Goal: Find specific page/section: Find specific page/section

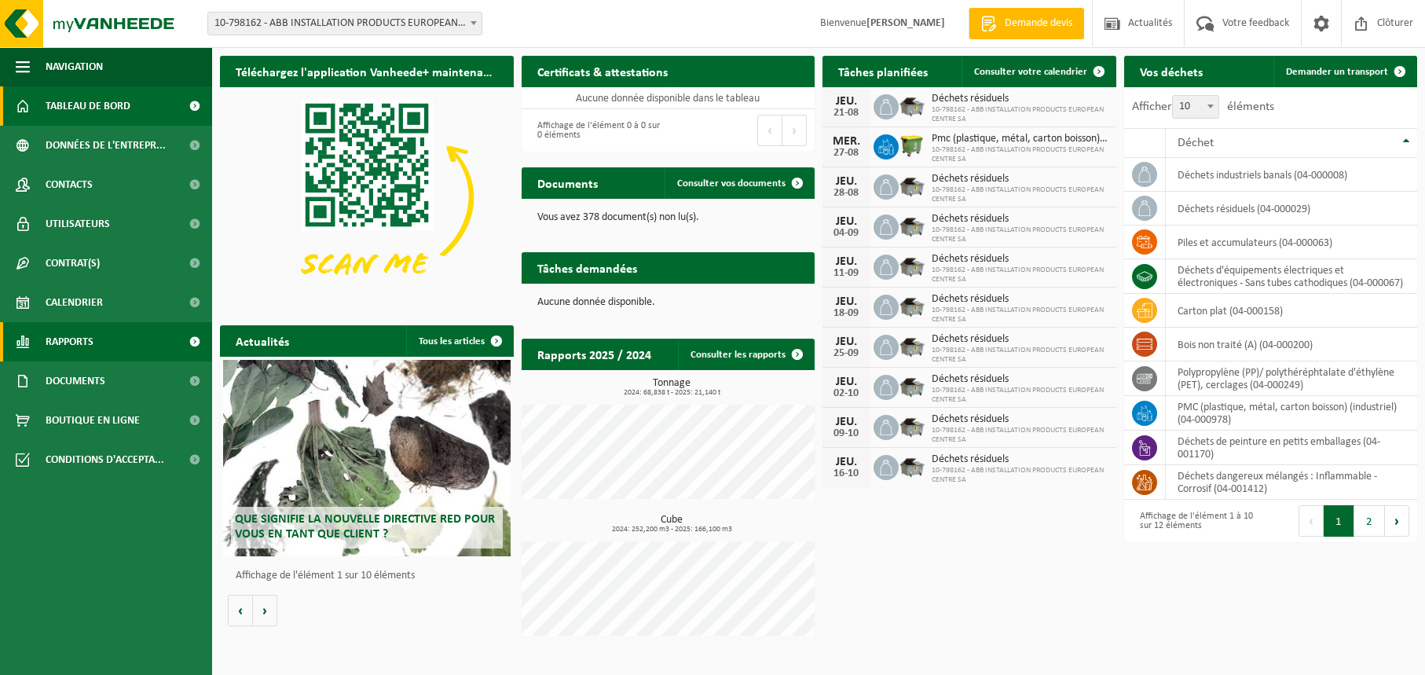
click at [81, 341] on span "Rapports" at bounding box center [70, 341] width 48 height 39
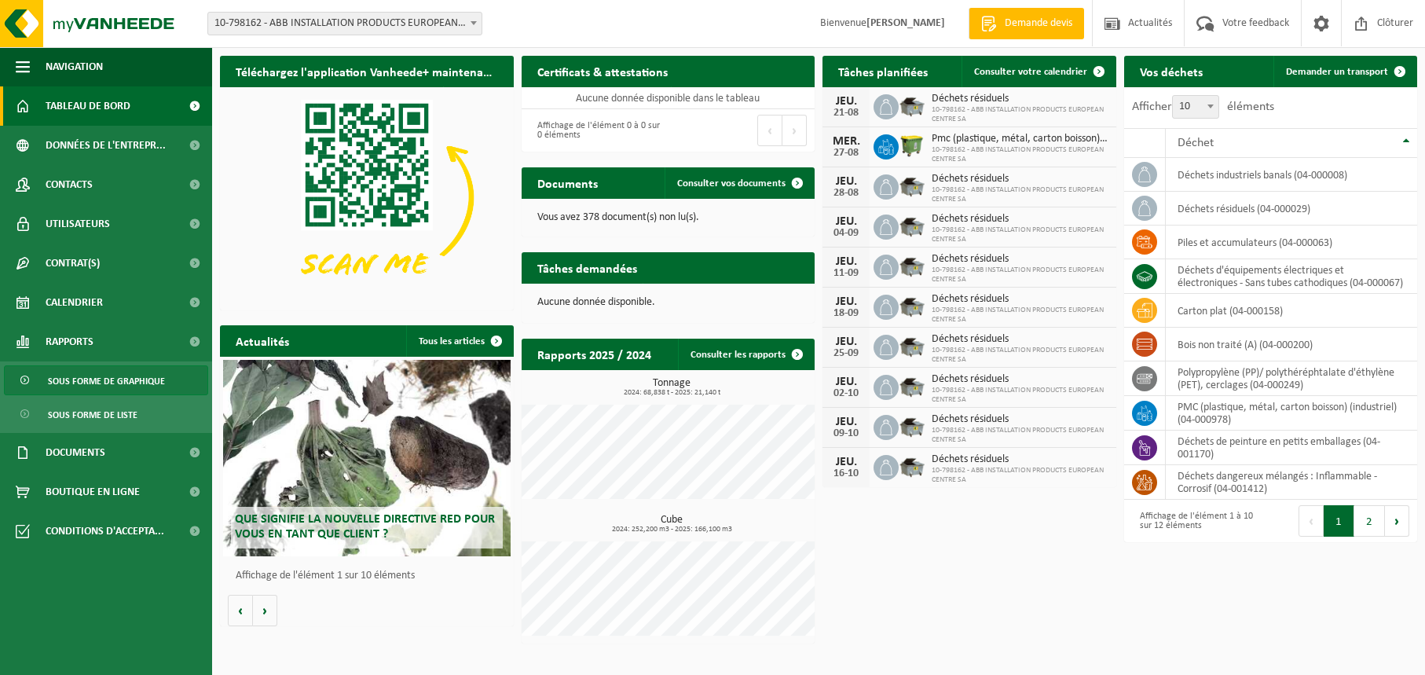
click at [107, 380] on span "Sous forme de graphique" at bounding box center [106, 381] width 117 height 30
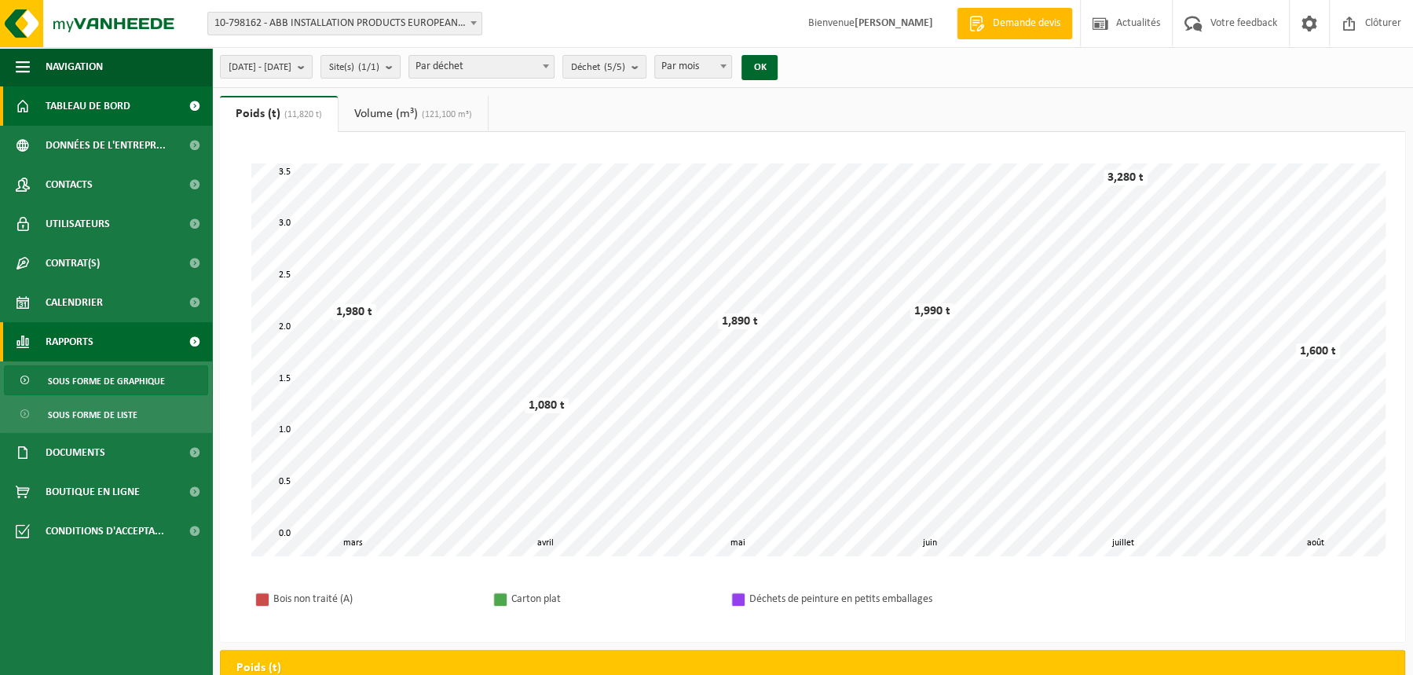
click at [111, 111] on span "Tableau de bord" at bounding box center [88, 105] width 85 height 39
